Goal: Task Accomplishment & Management: Manage account settings

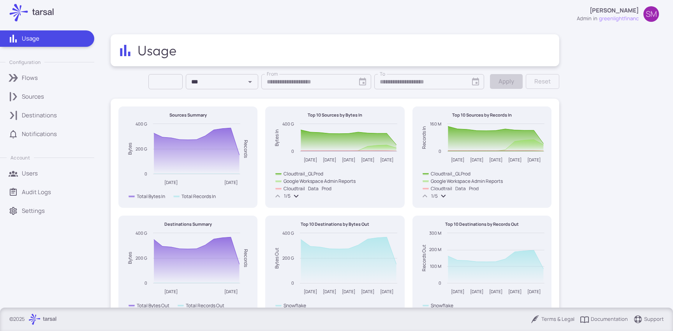
click at [43, 81] on div "Flows" at bounding box center [55, 78] width 67 height 9
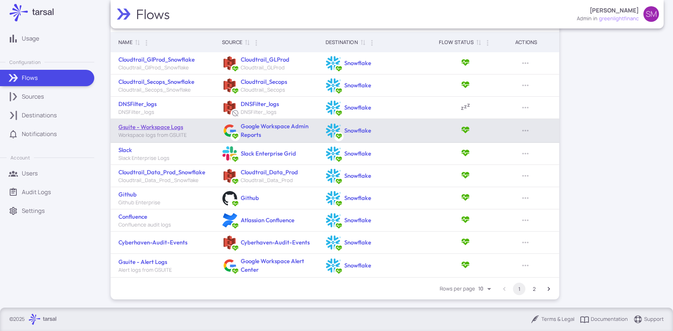
scroll to position [35, 0]
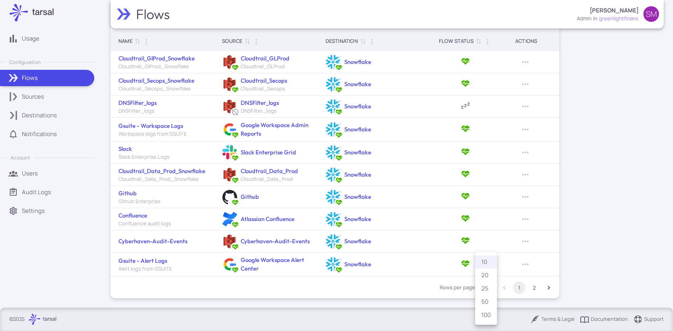
click at [487, 287] on body "Usage Configuration Flows Sources Destinations Notifications Account Users Audi…" at bounding box center [336, 165] width 673 height 331
click at [484, 314] on li "100" at bounding box center [486, 314] width 22 height 13
type input "***"
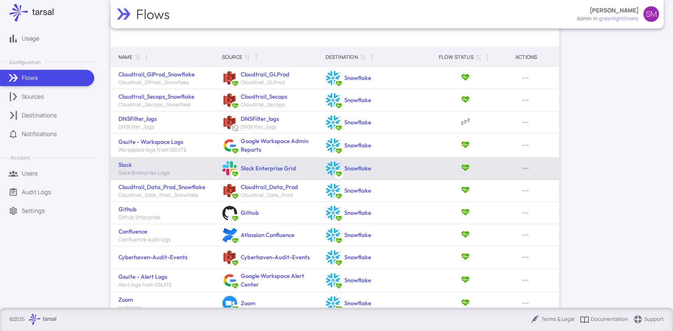
scroll to position [19, 0]
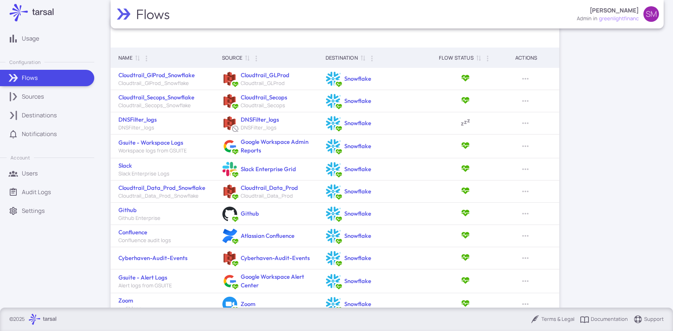
click at [53, 95] on div "Sources" at bounding box center [55, 96] width 67 height 9
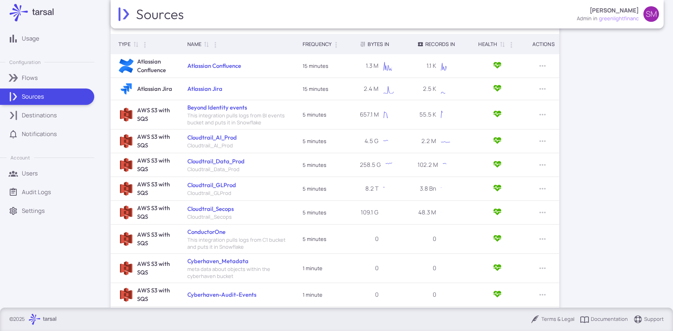
scroll to position [173, 0]
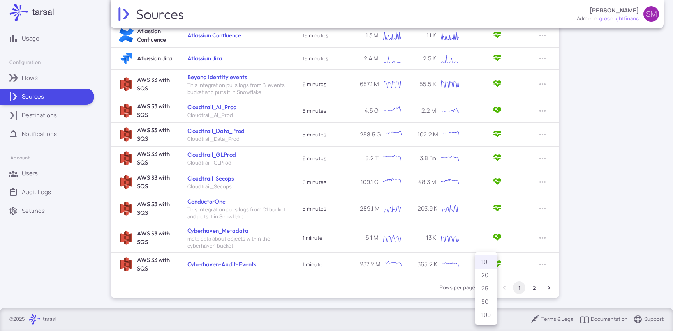
click at [485, 286] on body "Usage Configuration Flows Sources Destinations Notifications Account Users Audi…" at bounding box center [336, 165] width 673 height 331
click at [486, 318] on li "100" at bounding box center [486, 314] width 22 height 13
type input "***"
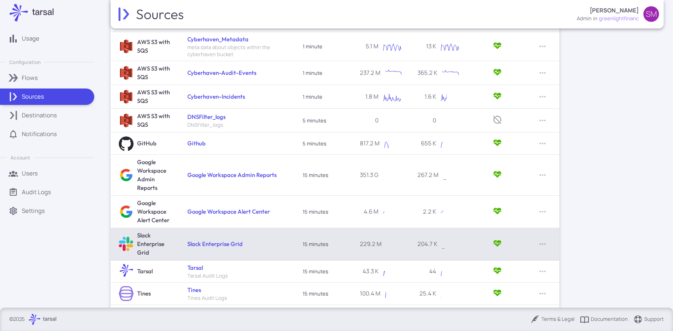
scroll to position [362, 0]
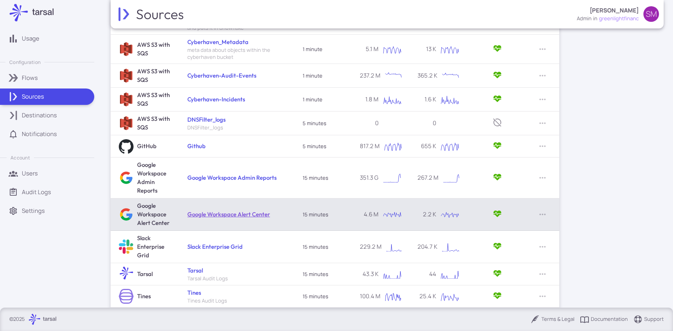
click at [220, 215] on link "Google Workspace Alert Center" at bounding box center [228, 213] width 83 height 7
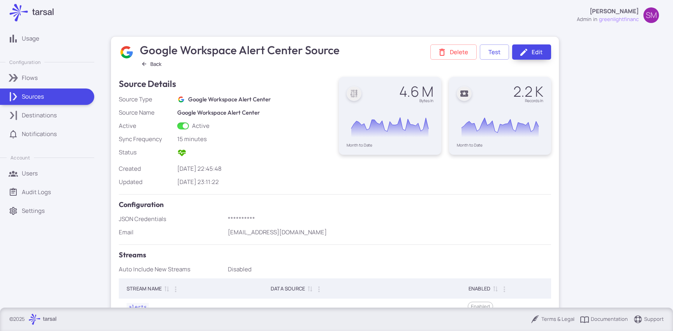
click at [539, 54] on link "Edit" at bounding box center [531, 51] width 39 height 15
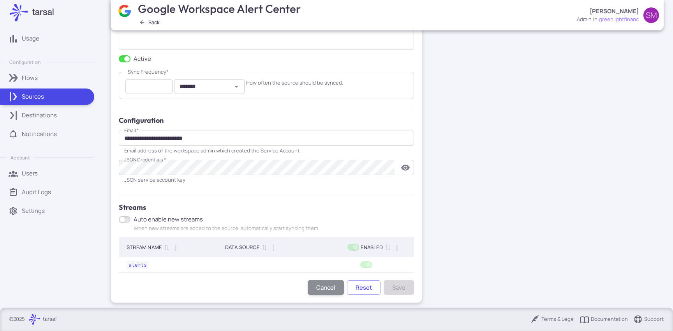
scroll to position [106, 0]
click at [404, 167] on icon "toggle password visibility" at bounding box center [405, 166] width 9 height 9
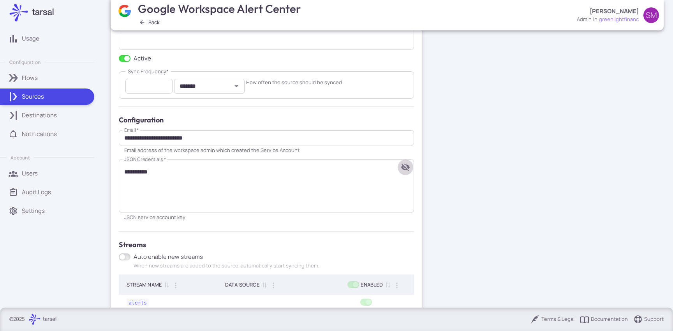
click at [404, 167] on icon "toggle password visibility" at bounding box center [405, 166] width 9 height 9
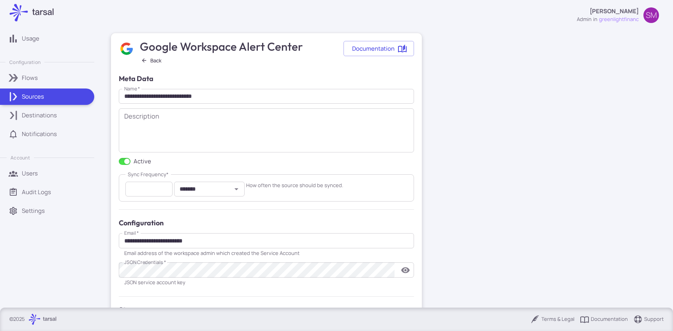
scroll to position [0, 0]
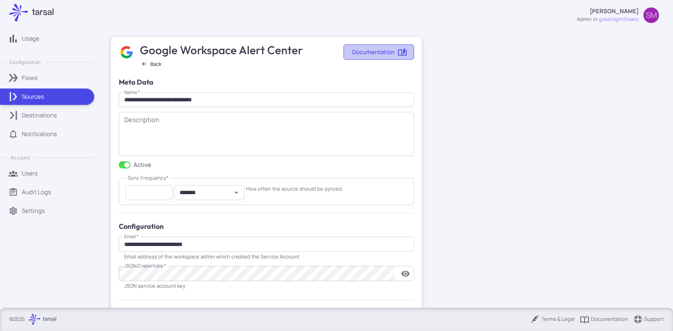
click at [372, 51] on link "Documentation" at bounding box center [379, 51] width 71 height 15
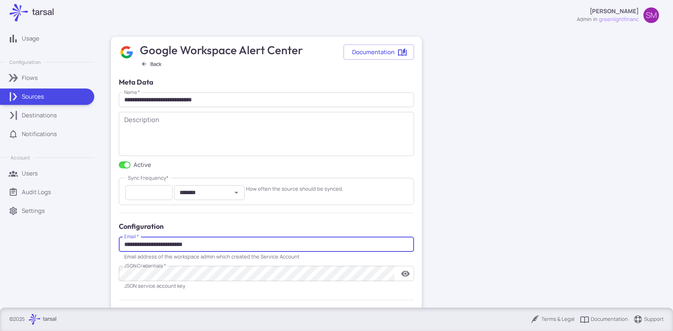
drag, startPoint x: 201, startPoint y: 245, endPoint x: 124, endPoint y: 241, distance: 77.3
click at [124, 241] on input "**********" at bounding box center [266, 244] width 295 height 15
click at [151, 65] on button "Back" at bounding box center [151, 64] width 27 height 10
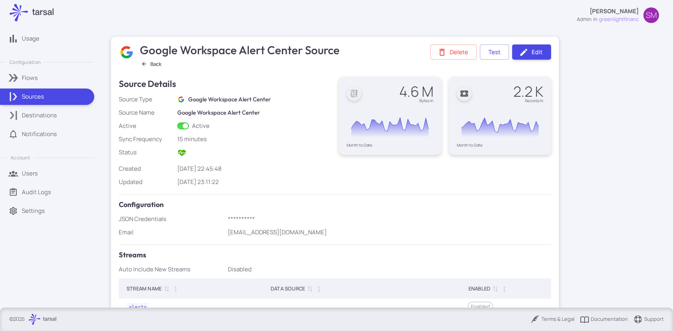
click at [152, 65] on button "Back" at bounding box center [151, 64] width 27 height 10
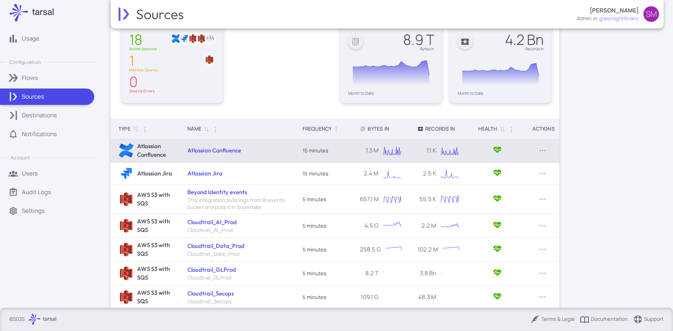
scroll to position [173, 0]
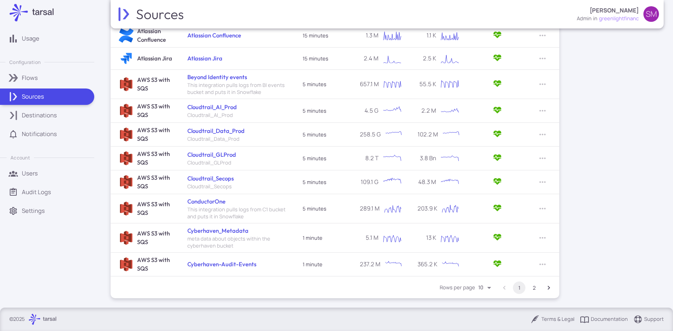
click at [484, 289] on body "Usage Configuration Flows Sources Destinations Notifications Account Users Audi…" at bounding box center [336, 165] width 673 height 331
click at [486, 311] on li "100" at bounding box center [486, 314] width 22 height 13
type input "***"
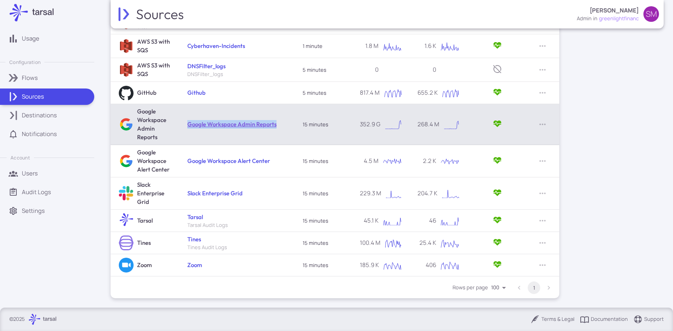
click at [214, 121] on link "Google Workspace Admin Reports" at bounding box center [231, 123] width 89 height 7
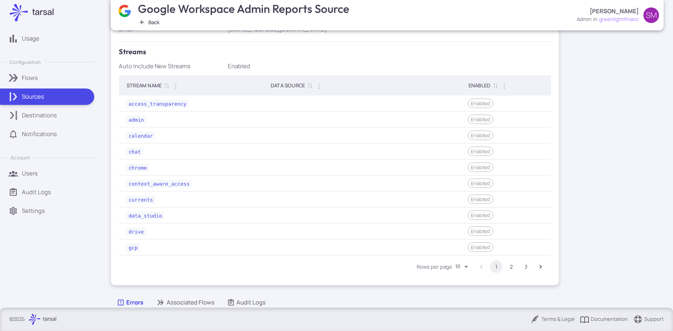
scroll to position [204, 0]
click at [461, 264] on body "Usage Configuration Flows Sources Destinations Notifications Account Users Audi…" at bounding box center [336, 165] width 673 height 331
click at [463, 311] on li "100" at bounding box center [463, 314] width 22 height 13
type input "***"
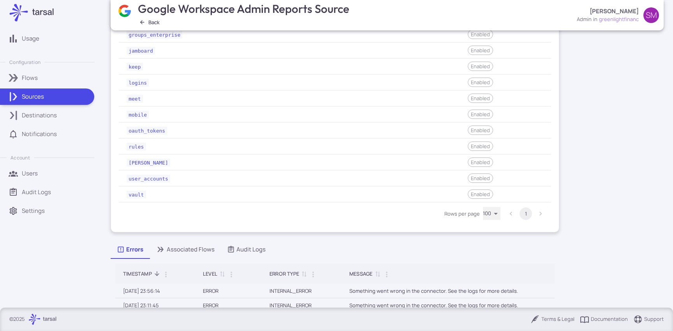
scroll to position [444, 0]
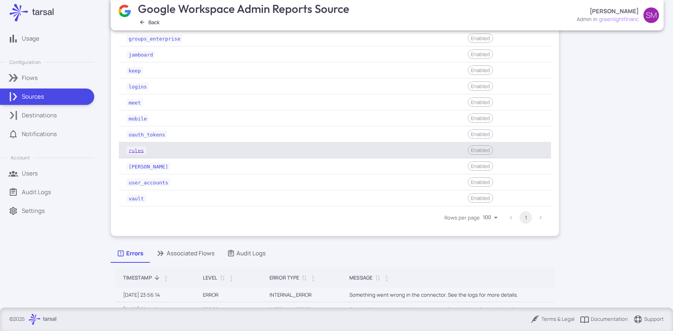
click at [134, 150] on code "rules" at bounding box center [136, 151] width 19 height 8
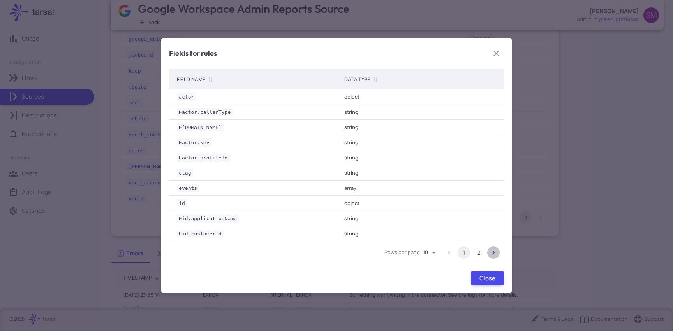
click at [493, 249] on icon "Go to next page" at bounding box center [494, 253] width 8 height 8
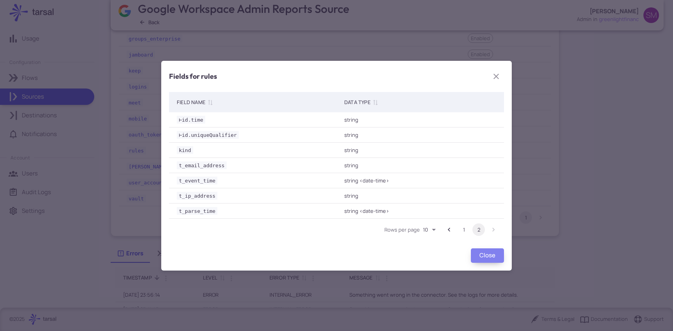
click at [487, 258] on button "Close" at bounding box center [487, 255] width 33 height 14
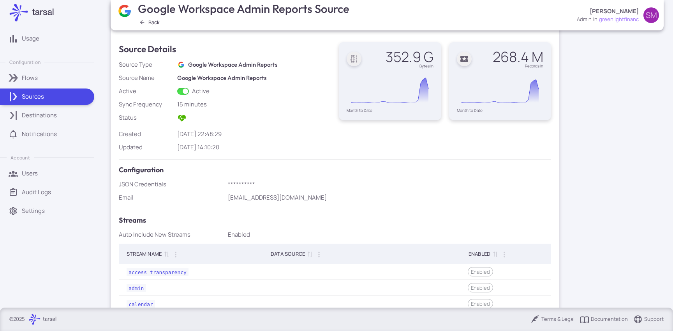
scroll to position [0, 0]
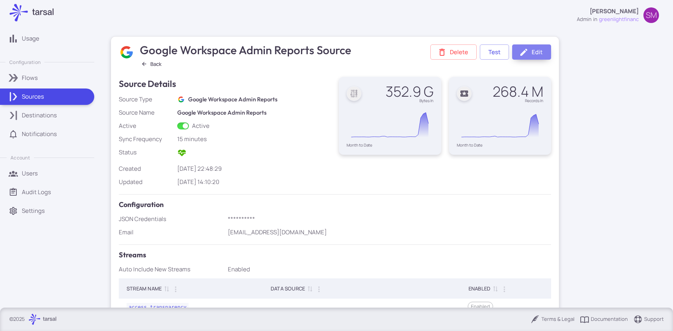
click at [531, 50] on link "Edit" at bounding box center [531, 51] width 39 height 15
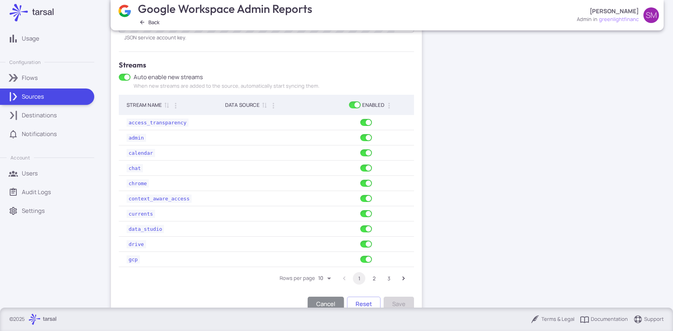
scroll to position [253, 0]
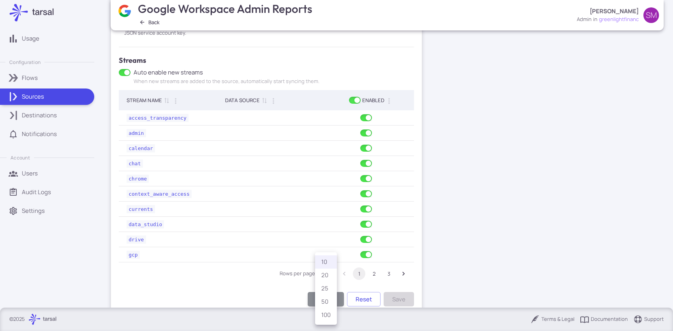
click at [329, 275] on body "**********" at bounding box center [336, 165] width 673 height 331
click at [324, 291] on li "25" at bounding box center [326, 288] width 22 height 13
type input "**"
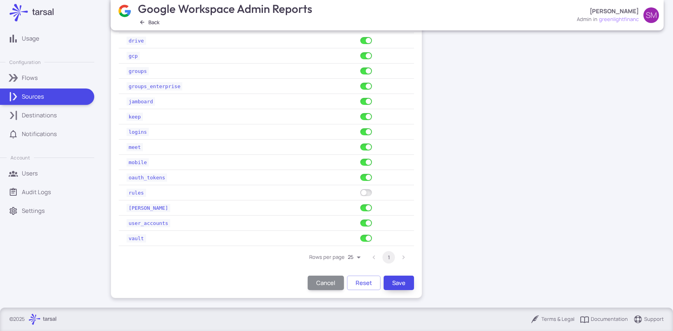
click at [401, 283] on button "Save" at bounding box center [399, 283] width 30 height 14
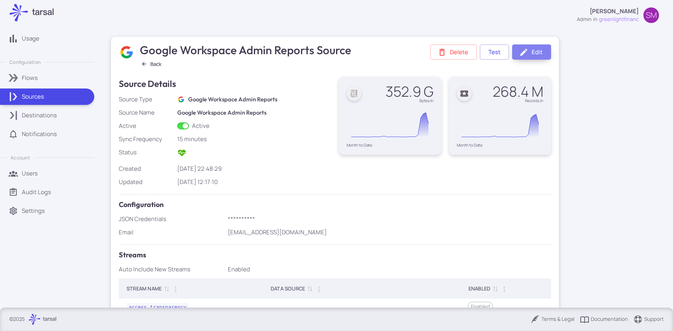
click at [532, 51] on link "Edit" at bounding box center [531, 51] width 39 height 15
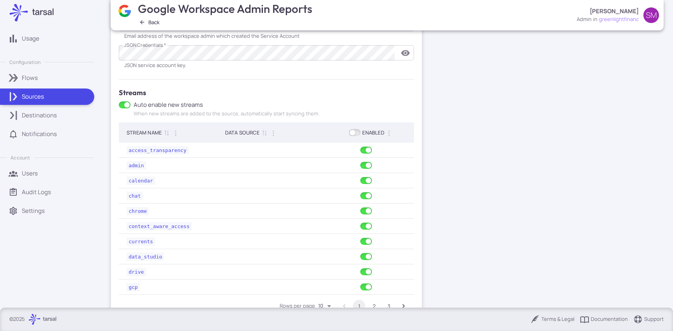
scroll to position [269, 0]
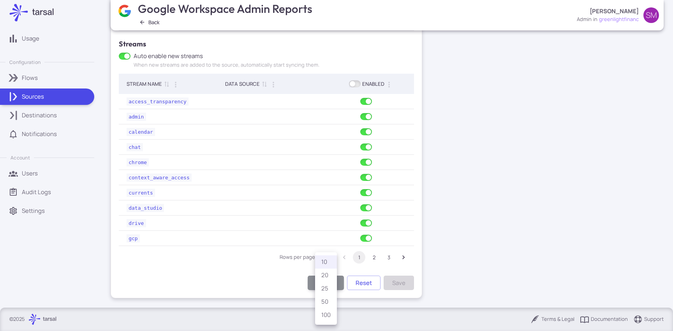
click at [326, 258] on body "**********" at bounding box center [336, 165] width 673 height 331
click at [323, 302] on li "50" at bounding box center [326, 301] width 22 height 13
type input "**"
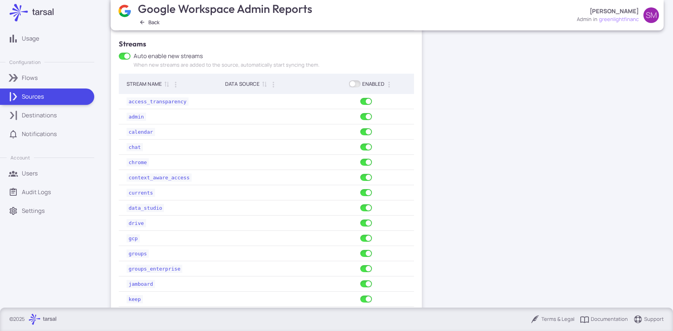
scroll to position [452, 0]
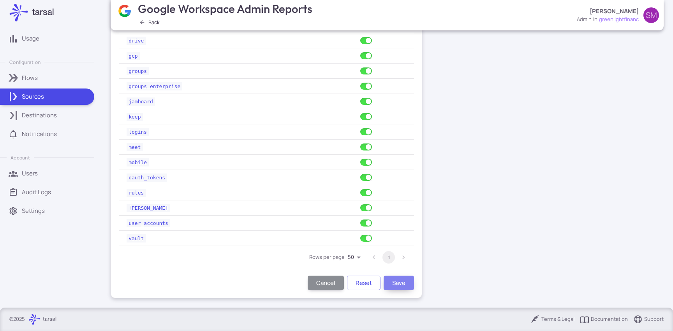
click at [400, 282] on button "Save" at bounding box center [399, 283] width 30 height 14
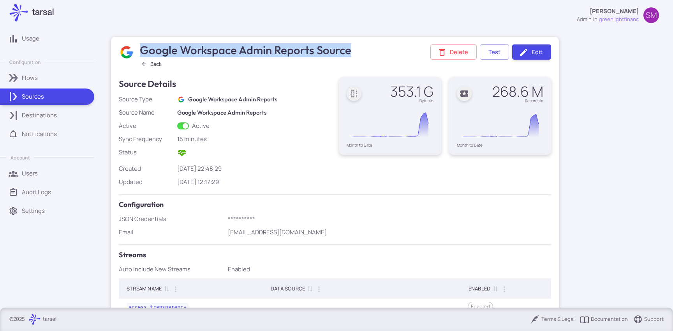
drag, startPoint x: 357, startPoint y: 51, endPoint x: 142, endPoint y: 48, distance: 215.1
click at [142, 48] on div "Google Workspace Admin Reports Source Back Delete Test Edit" at bounding box center [335, 56] width 433 height 24
copy h3 "Google Workspace Admin Reports Source"
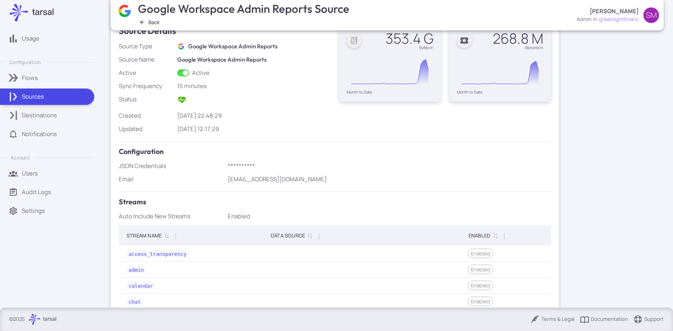
scroll to position [52, 0]
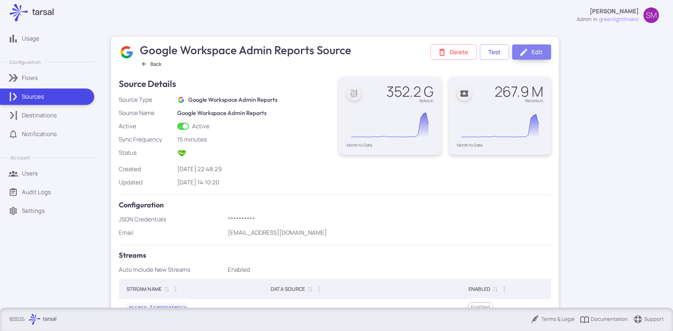
click at [538, 48] on link "Edit" at bounding box center [531, 51] width 39 height 15
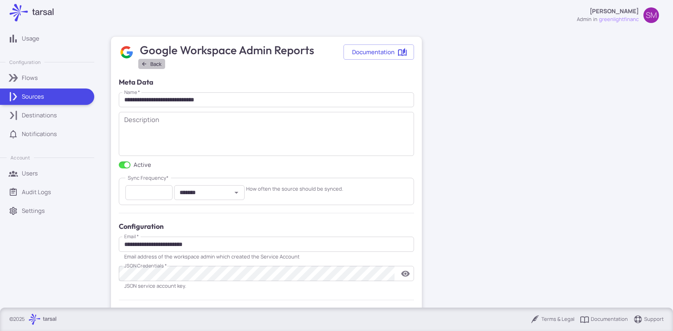
click at [154, 64] on button "Back" at bounding box center [151, 64] width 27 height 10
